Goal: Task Accomplishment & Management: Manage account settings

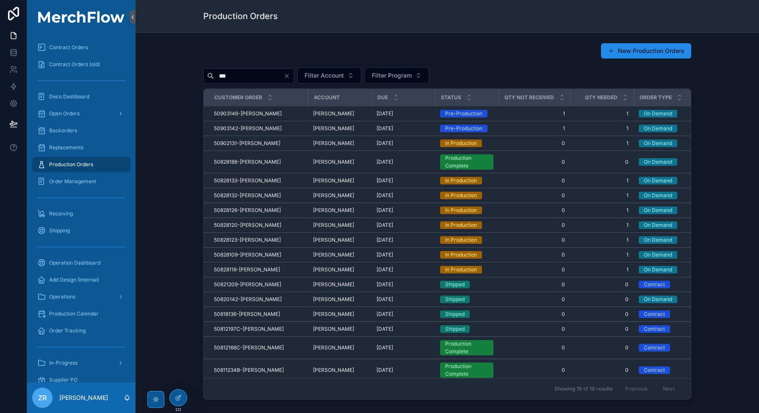
click at [234, 80] on input "***" at bounding box center [249, 76] width 70 height 12
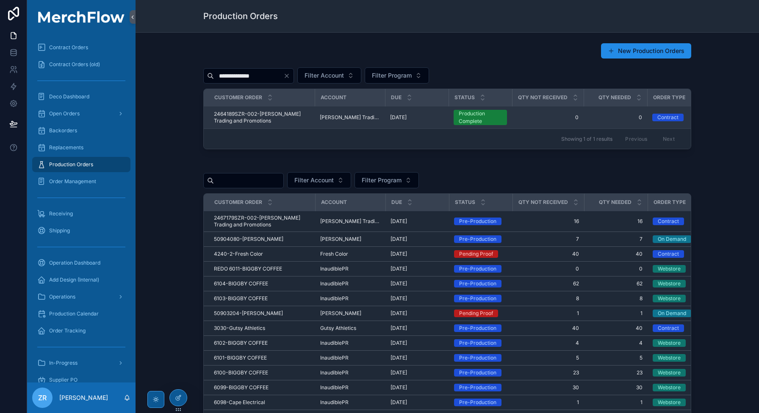
type input "**********"
click at [234, 114] on span "2464189SZR-002-[PERSON_NAME] Trading and Promotions" at bounding box center [262, 118] width 96 height 14
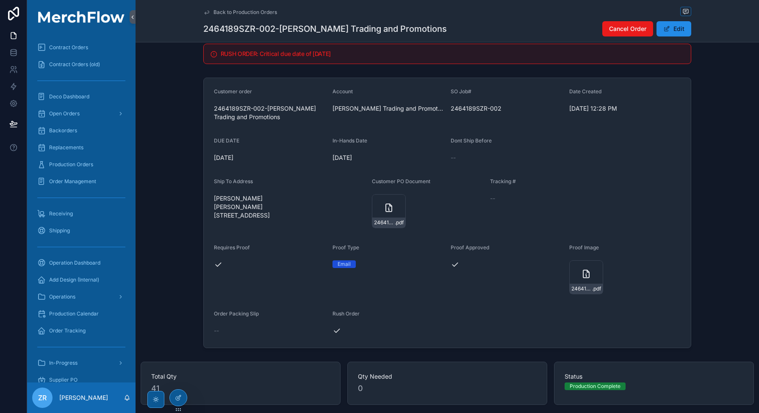
scroll to position [14, 0]
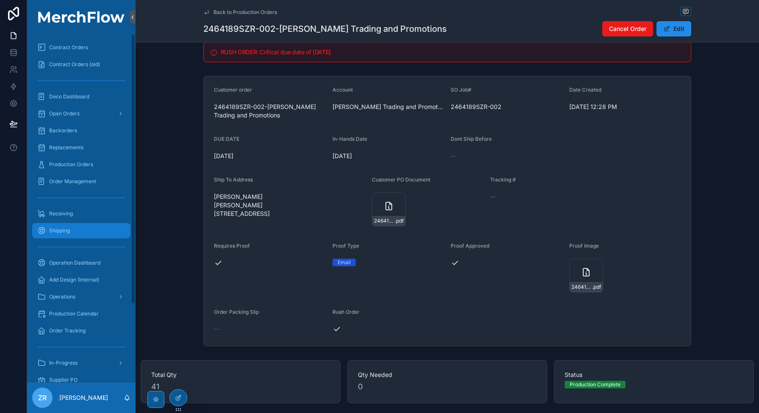
click at [83, 233] on div "Shipping" at bounding box center [81, 231] width 88 height 14
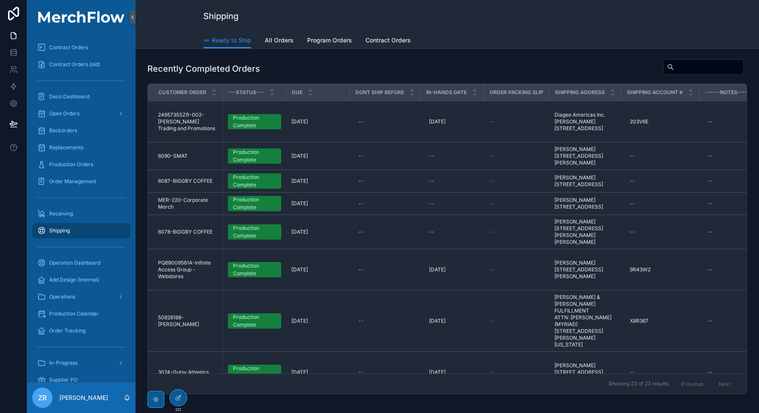
click at [701, 66] on input "text" at bounding box center [709, 67] width 70 height 12
paste input "**********"
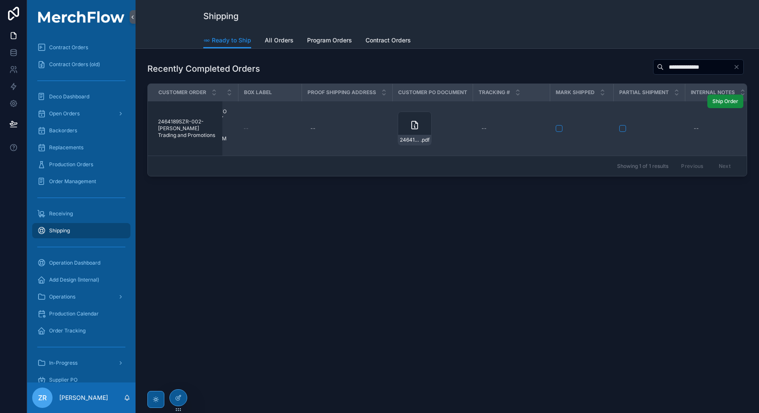
scroll to position [0, 600]
type input "**********"
click at [445, 117] on td "--" at bounding box center [443, 128] width 77 height 55
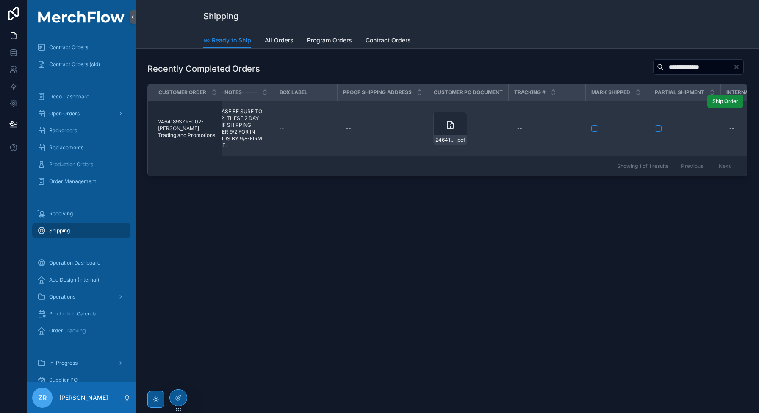
scroll to position [0, 502]
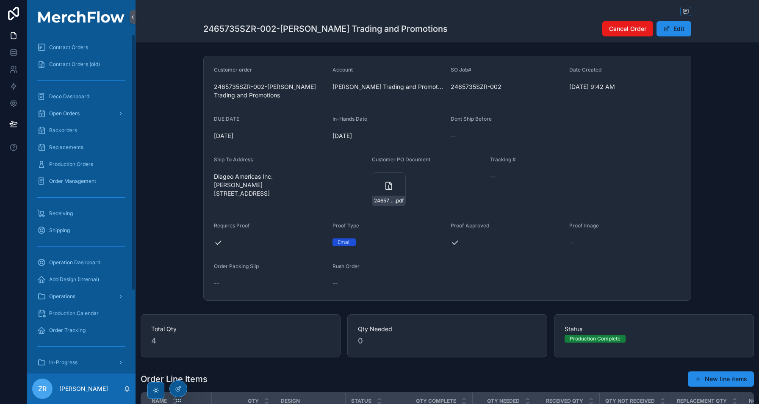
click at [125, 385] on div "ZR Zack Rood" at bounding box center [81, 389] width 108 height 31
click at [125, 389] on icon at bounding box center [127, 389] width 5 height 4
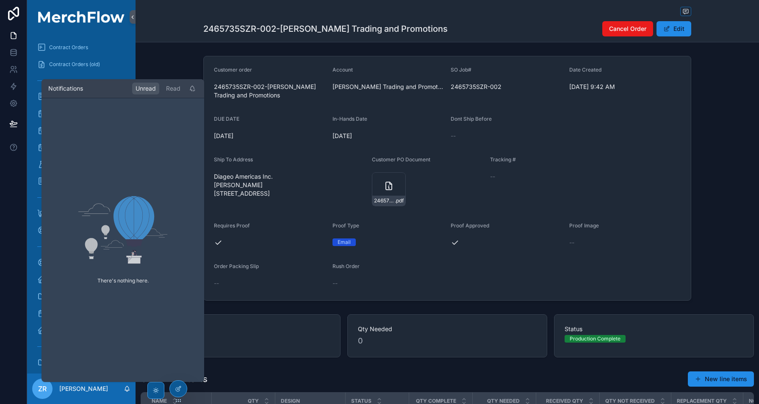
click at [306, 317] on div "Customer order 2465735SZR-002-Sweitzer Trading and Promotions Account Sweitzer …" at bounding box center [448, 258] width 624 height 411
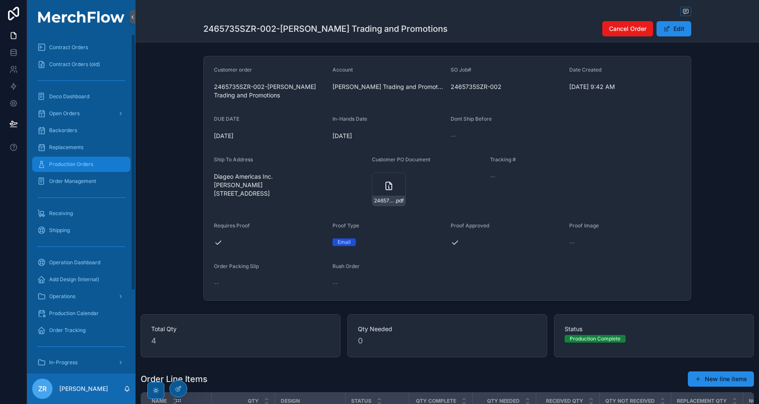
click at [78, 158] on div "Production Orders" at bounding box center [81, 165] width 88 height 14
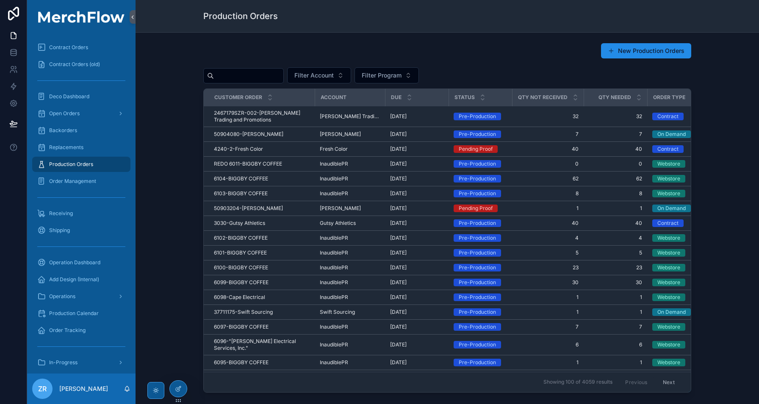
click at [248, 75] on input "text" at bounding box center [249, 76] width 70 height 12
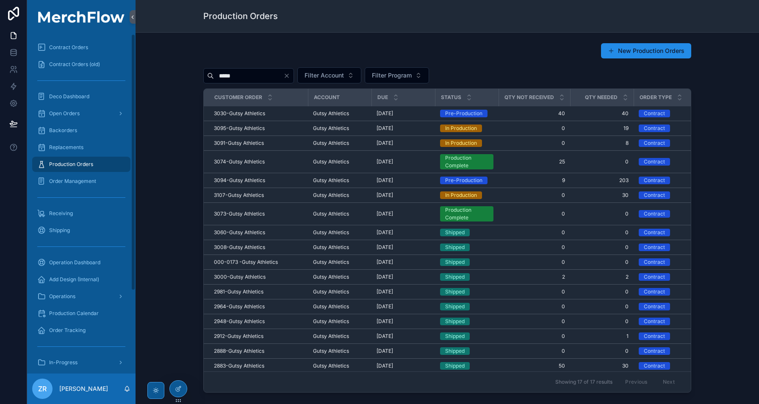
type input "*****"
click at [126, 389] on icon at bounding box center [127, 389] width 7 height 7
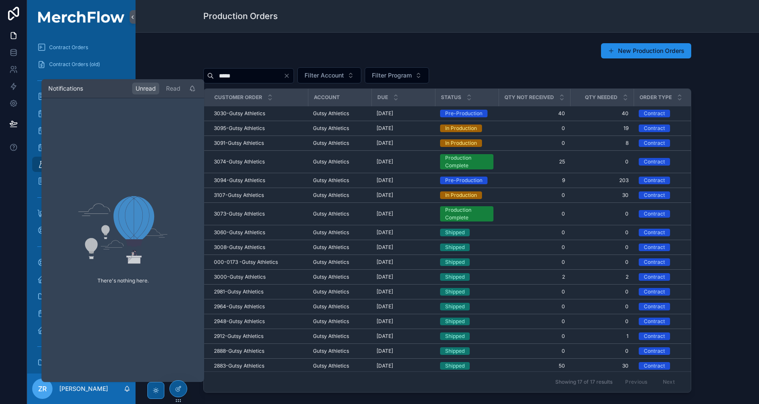
click at [126, 389] on icon at bounding box center [127, 389] width 7 height 7
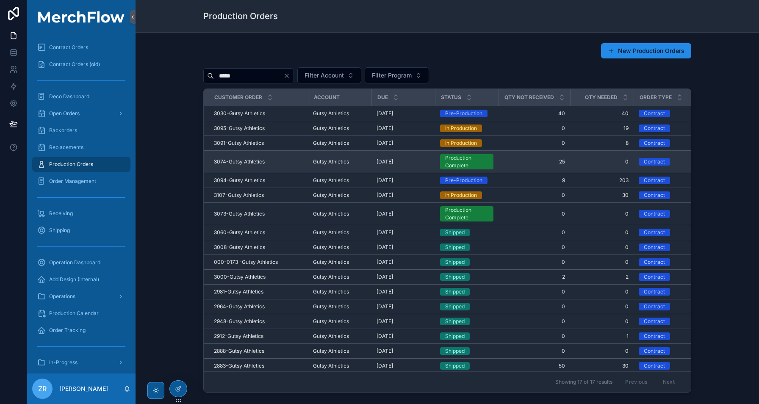
click at [250, 164] on span "3074-Gutsy Athletics" at bounding box center [239, 162] width 51 height 7
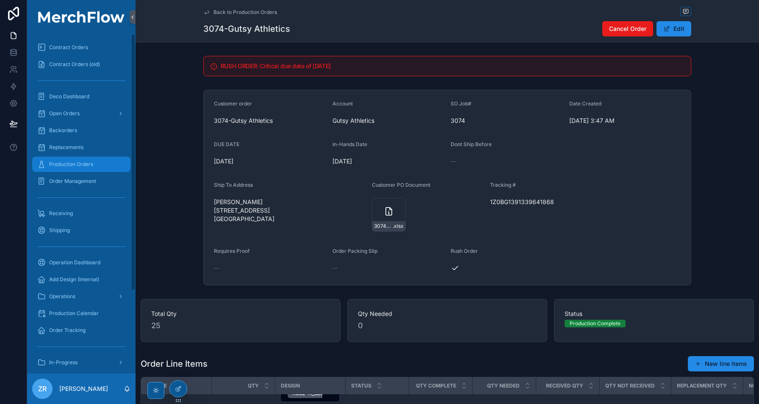
click at [89, 165] on span "Production Orders" at bounding box center [71, 164] width 44 height 7
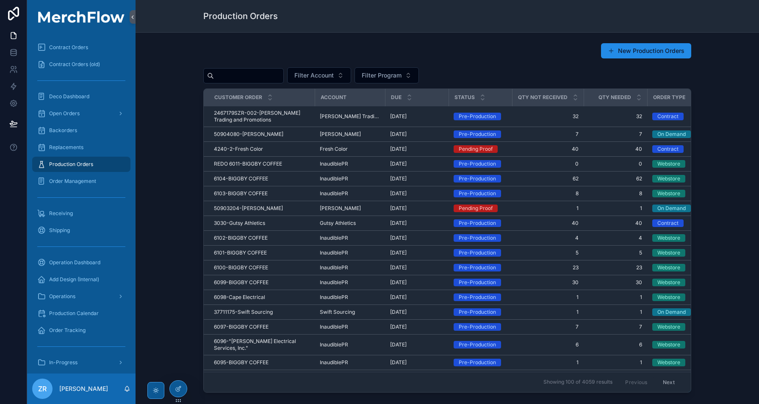
click at [220, 74] on input "text" at bounding box center [249, 76] width 70 height 12
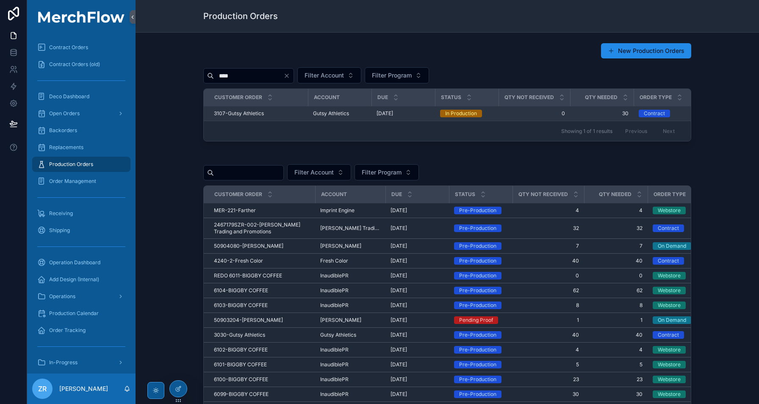
type input "****"
click at [252, 114] on span "3107-Gutsy Athletics" at bounding box center [239, 113] width 50 height 7
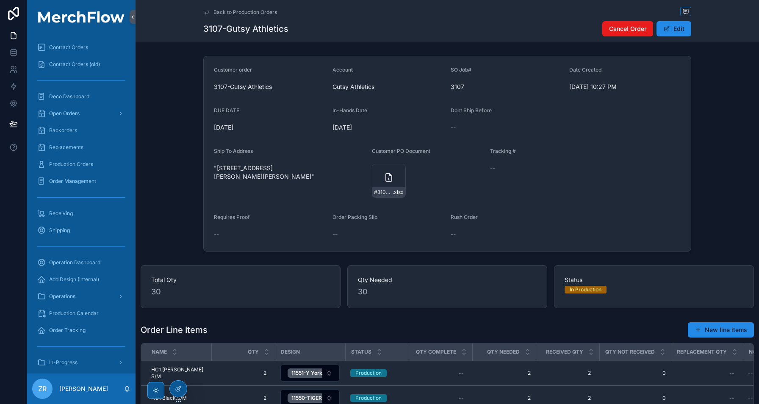
click at [605, 178] on form "Customer order 3107-Gutsy Athletics Account Gutsy Athletics SO Job# 3107 Date C…" at bounding box center [447, 153] width 487 height 195
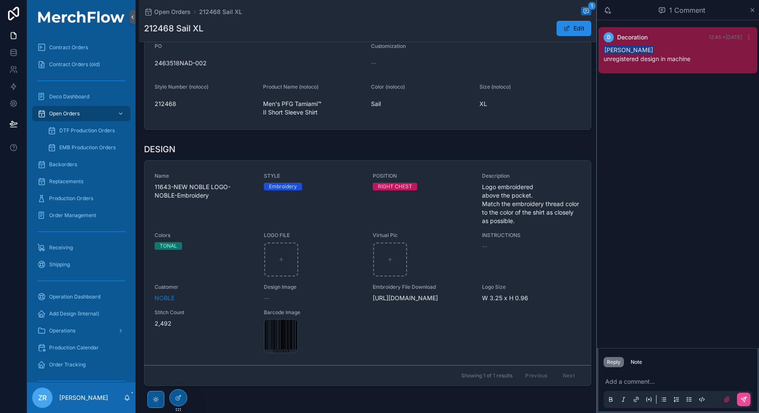
scroll to position [154, 0]
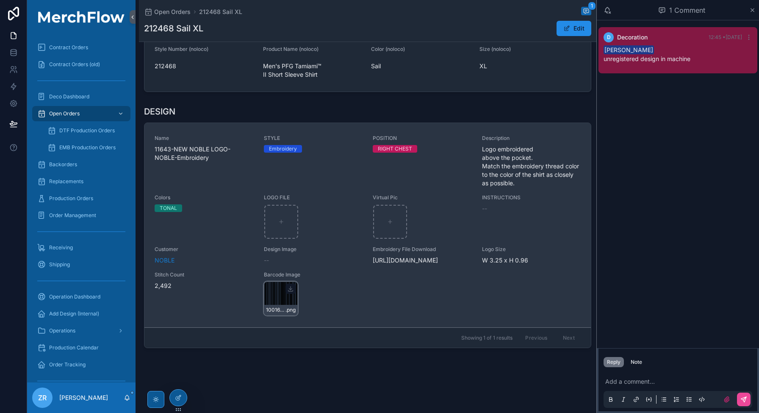
click at [280, 315] on div "1001643 .png" at bounding box center [281, 298] width 34 height 34
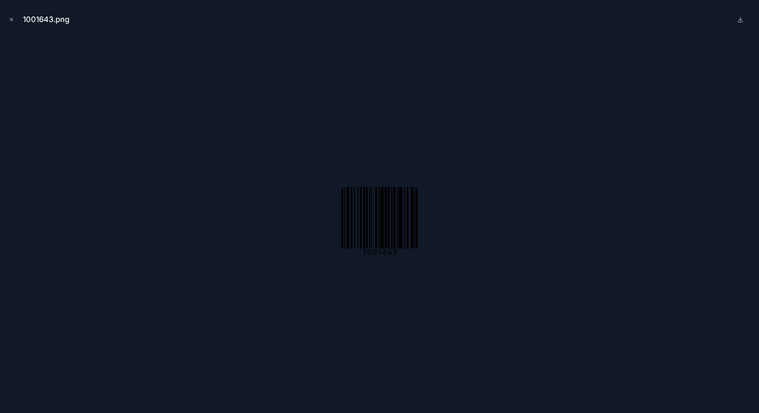
click at [306, 68] on div at bounding box center [380, 221] width 746 height 370
click at [545, 265] on div at bounding box center [380, 221] width 746 height 370
click at [9, 16] on button "Close modal" at bounding box center [11, 19] width 9 height 9
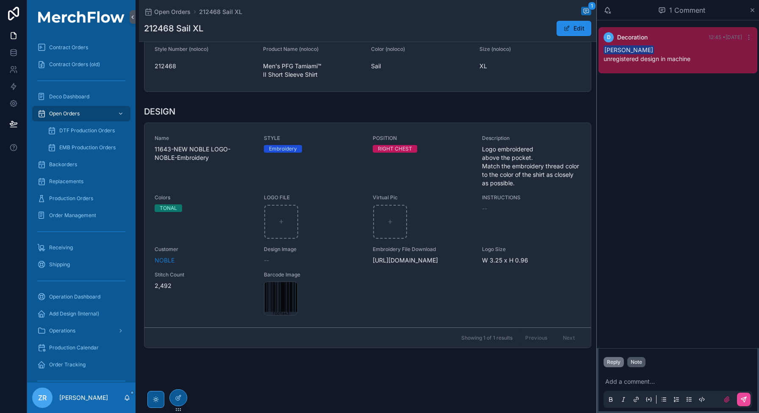
click at [634, 361] on div "Note" at bounding box center [636, 362] width 11 height 7
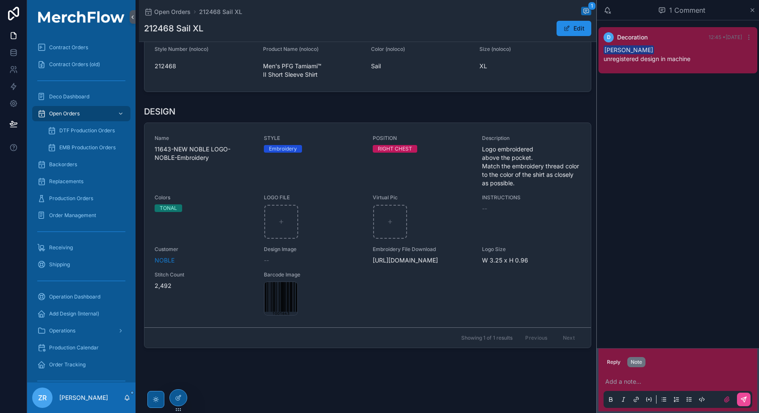
click at [631, 382] on p "scrollable content" at bounding box center [680, 381] width 149 height 8
click at [744, 396] on icon "scrollable content" at bounding box center [744, 399] width 7 height 7
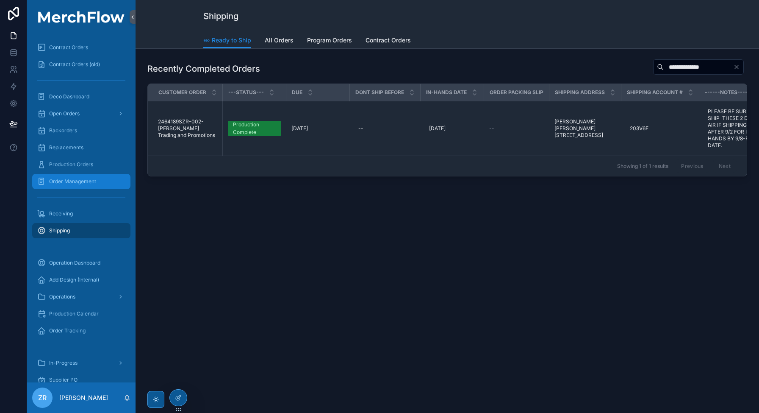
scroll to position [0, 502]
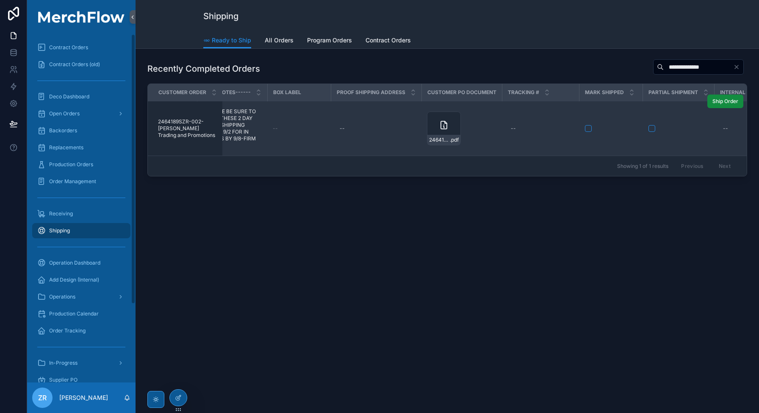
click at [179, 131] on span "2464189SZR-002-[PERSON_NAME] Trading and Promotions" at bounding box center [187, 128] width 59 height 20
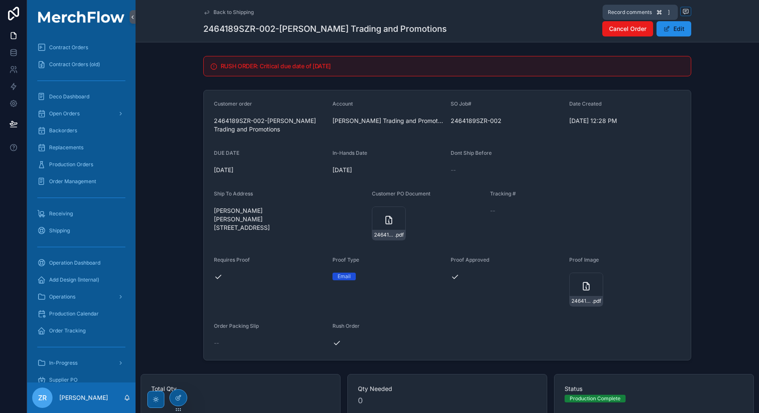
click at [685, 11] on icon at bounding box center [686, 11] width 2 height 0
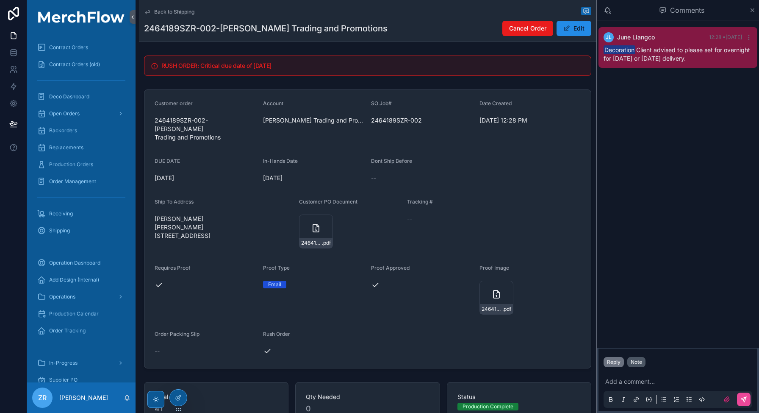
click at [636, 359] on div "Note" at bounding box center [636, 362] width 11 height 7
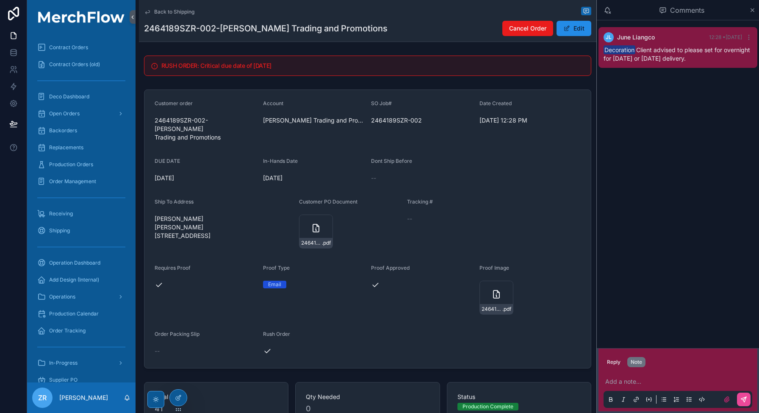
click at [654, 254] on div "JL June Liangco 12:28 • Today Decoration Client advised to please set for overn…" at bounding box center [678, 184] width 162 height 328
click at [128, 398] on icon at bounding box center [127, 397] width 5 height 4
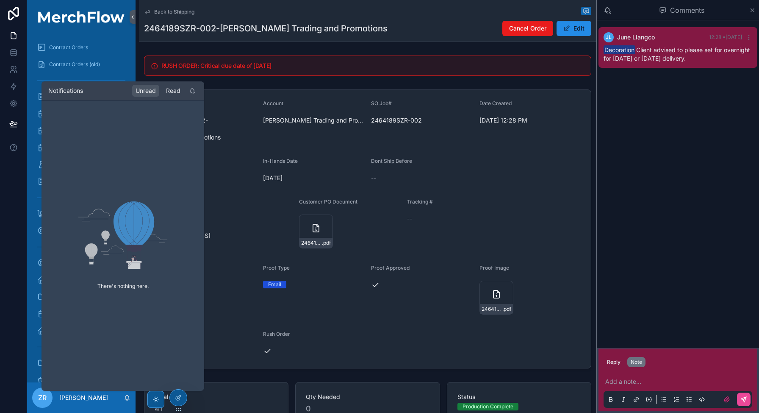
click at [171, 90] on div "Read" at bounding box center [173, 91] width 21 height 12
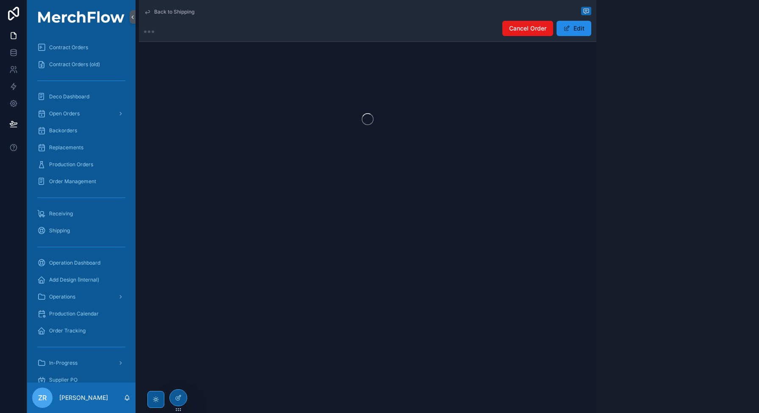
click at [123, 397] on div "ZR [PERSON_NAME]" at bounding box center [81, 397] width 108 height 31
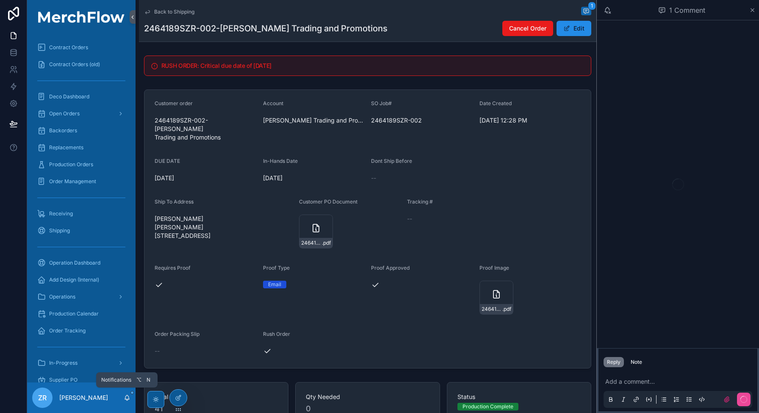
click at [127, 398] on icon "scrollable content" at bounding box center [127, 397] width 7 height 7
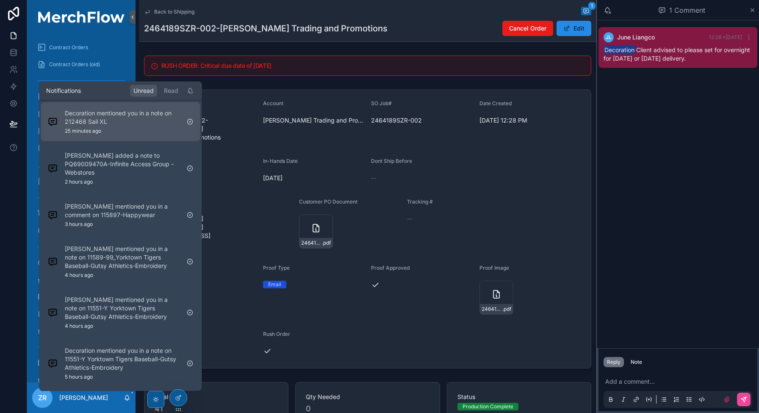
click at [138, 128] on div "Decoration mentioned you in a note on 212468 Sail XL 25 minutes ago" at bounding box center [122, 121] width 115 height 25
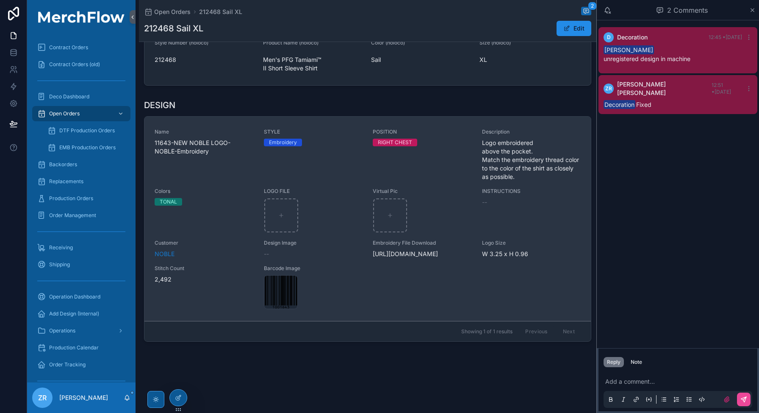
scroll to position [160, 0]
